Goal: Find specific page/section: Find specific page/section

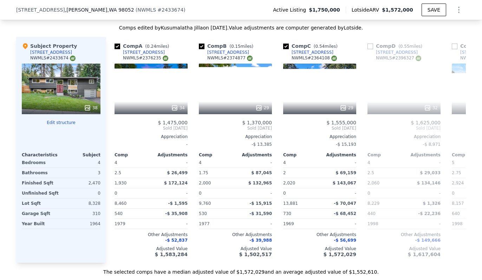
scroll to position [664, 0]
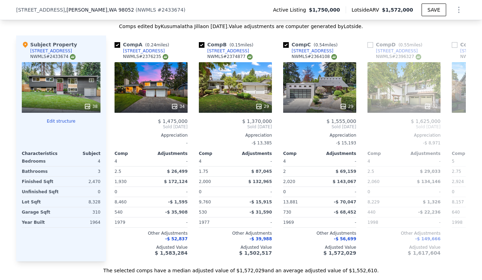
drag, startPoint x: 481, startPoint y: 83, endPoint x: 482, endPoint y: 113, distance: 30.5
click at [481, 113] on html "Search an address or region Solutions Company Open main menu Log In Free Accoun…" at bounding box center [241, 140] width 482 height 280
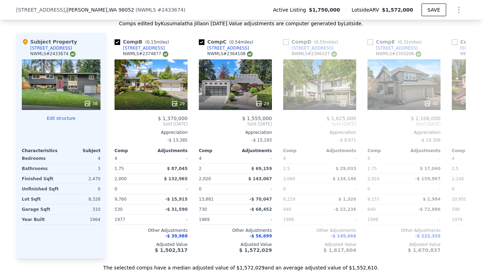
scroll to position [0, 87]
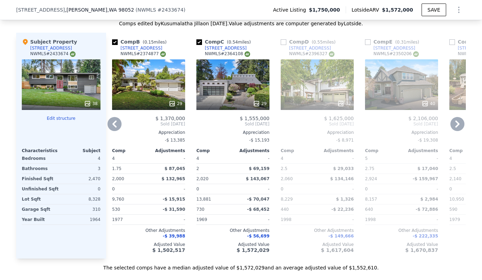
click at [280, 42] on input "checkbox" at bounding box center [283, 42] width 6 height 6
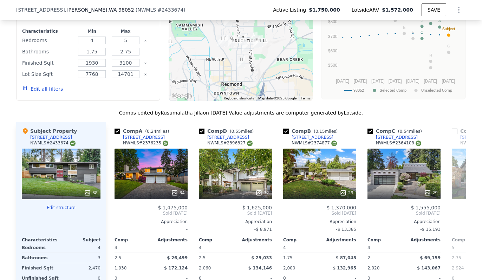
scroll to position [567, 0]
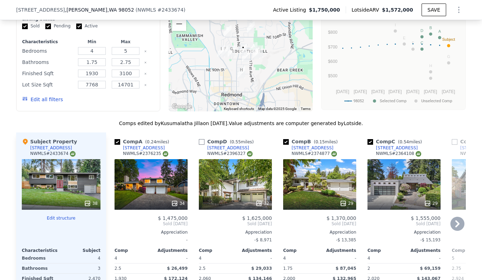
checkbox input "false"
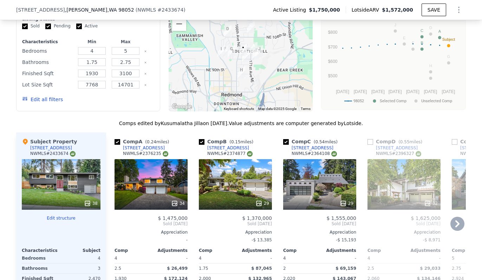
click at [45, 103] on button "Edit all filters" at bounding box center [42, 99] width 41 height 7
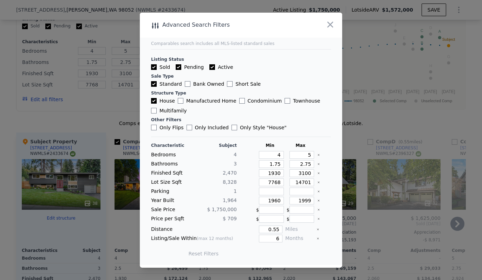
click at [178, 68] on input "Pending" at bounding box center [178, 67] width 6 height 6
checkbox input "false"
click at [210, 69] on input "Active" at bounding box center [212, 67] width 6 height 6
checkbox input "false"
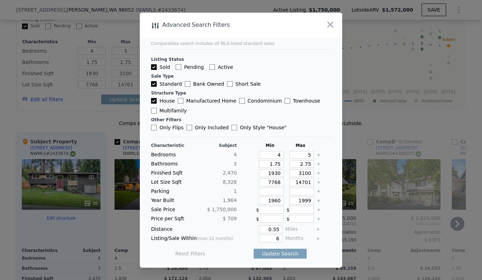
checkbox input "false"
drag, startPoint x: 276, startPoint y: 237, endPoint x: 270, endPoint y: 238, distance: 5.7
click at [270, 238] on input "6" at bounding box center [271, 238] width 24 height 8
type input "3"
click at [267, 253] on button "Update Search" at bounding box center [279, 253] width 53 height 10
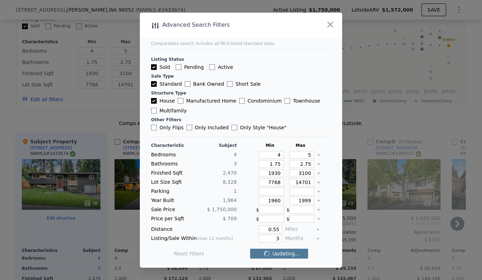
checkbox input "false"
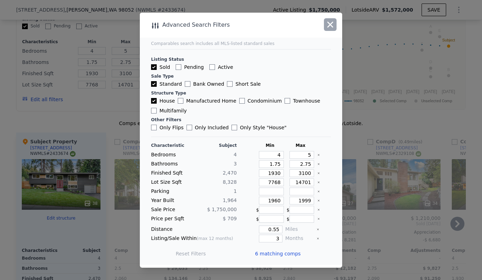
click at [329, 28] on icon "button" at bounding box center [330, 25] width 10 height 10
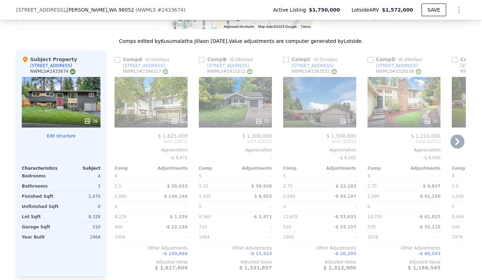
scroll to position [648, 0]
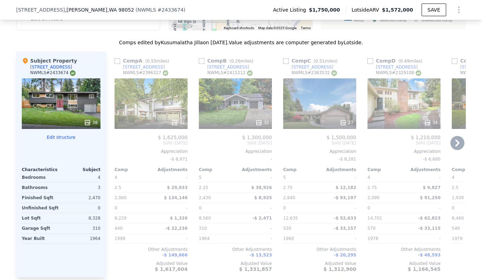
click at [115, 63] on input "checkbox" at bounding box center [117, 61] width 6 height 6
checkbox input "true"
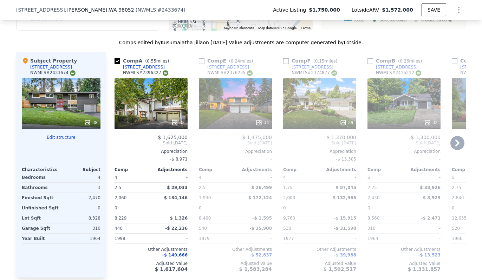
click at [199, 64] on input "checkbox" at bounding box center [202, 61] width 6 height 6
checkbox input "true"
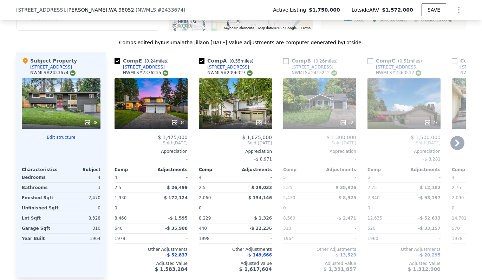
click at [284, 61] on input "checkbox" at bounding box center [286, 61] width 6 height 6
checkbox input "true"
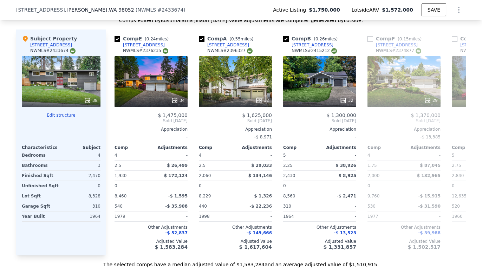
scroll to position [679, 0]
